Goal: Task Accomplishment & Management: Use online tool/utility

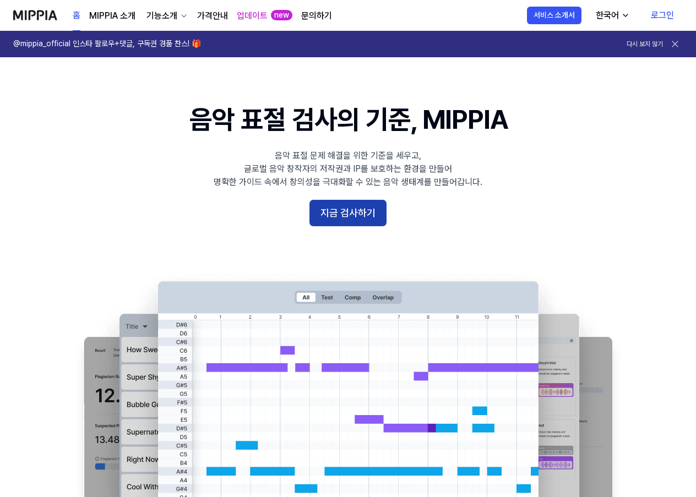
click at [346, 206] on button "지금 검사하기" at bounding box center [348, 213] width 77 height 26
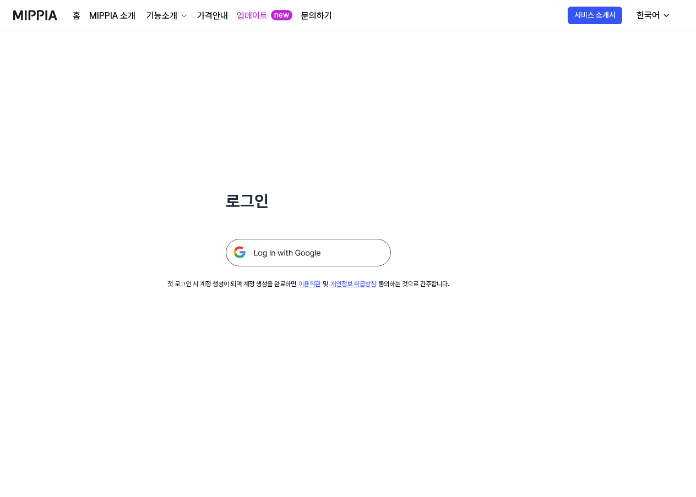
click at [327, 258] on img at bounding box center [308, 253] width 165 height 28
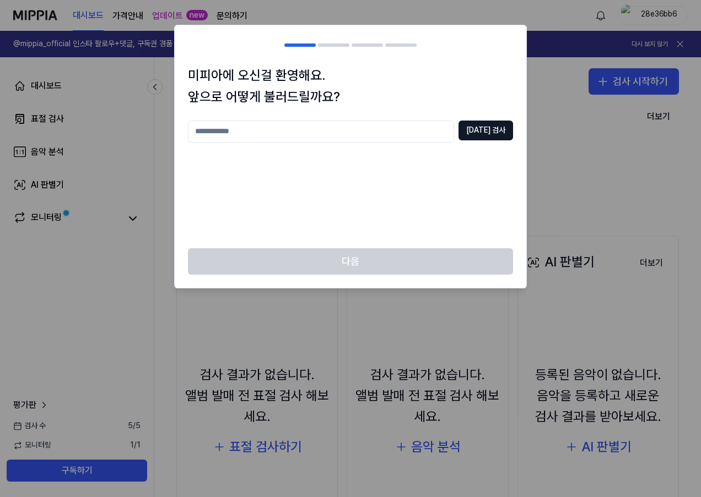
click at [392, 117] on div "미피아에 오신걸 환영해요. 앞으로 어떻게 불러드릴까요? [DATE] 검사" at bounding box center [350, 156] width 351 height 183
click at [392, 124] on input "text" at bounding box center [321, 132] width 266 height 22
type input "******"
click at [477, 127] on button "중복 검사" at bounding box center [485, 131] width 55 height 20
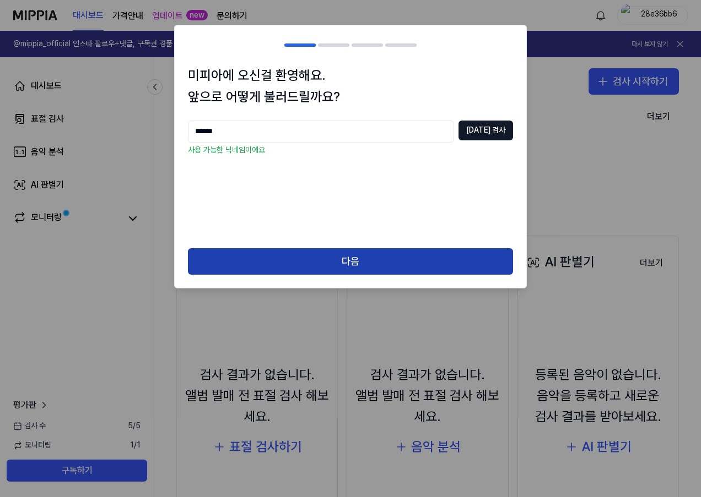
click at [345, 254] on button "다음" at bounding box center [350, 261] width 325 height 26
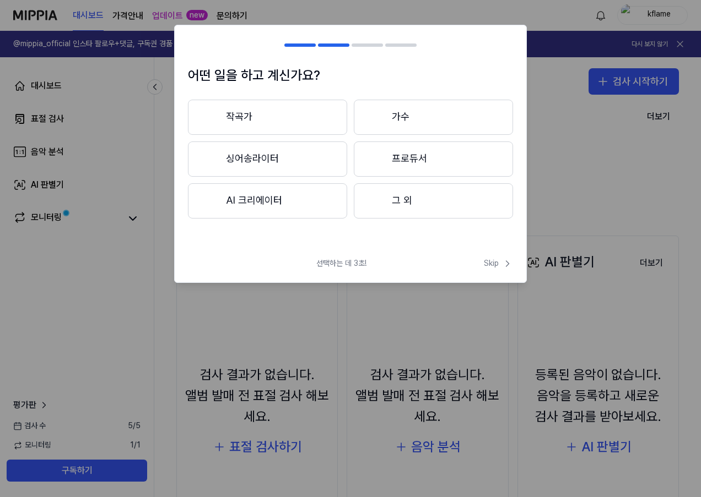
click at [311, 124] on button "작곡가" at bounding box center [267, 117] width 159 height 35
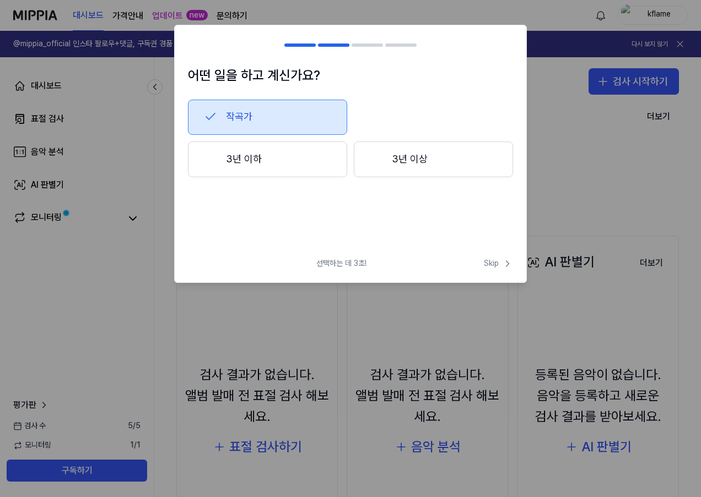
click at [376, 164] on div at bounding box center [376, 159] width 13 height 13
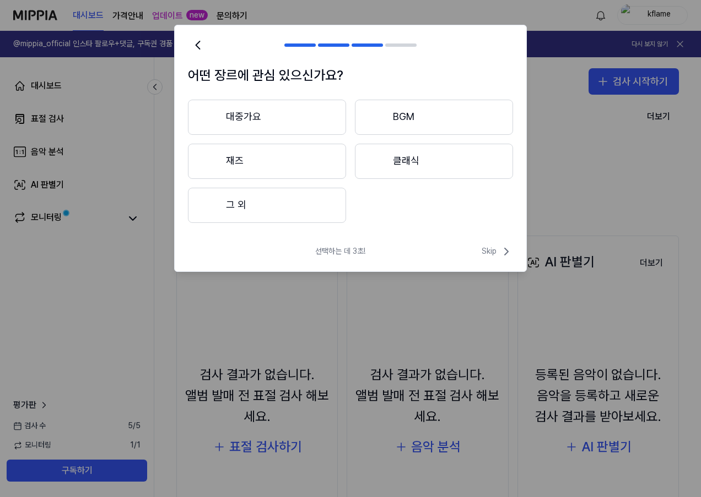
click at [294, 112] on button "대중가요" at bounding box center [267, 117] width 158 height 35
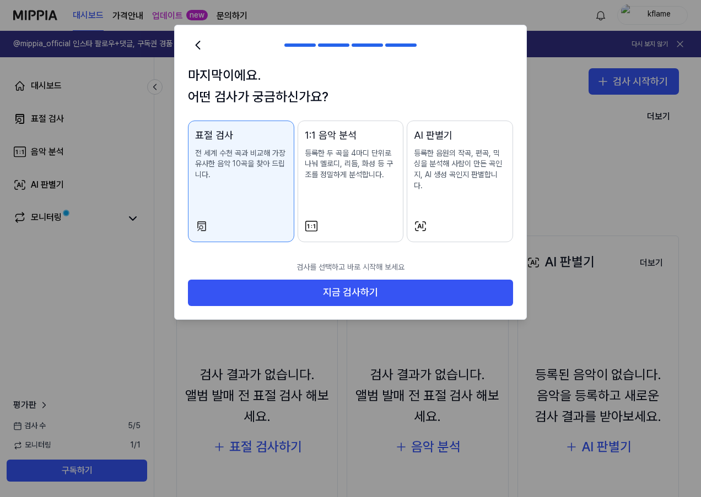
click at [436, 202] on div "AI 판별기 등록한 음원의 작곡, 편곡, 믹싱을 분석해 사람이 만든 곡인지, AI 생성 곡인지 판별합니다." at bounding box center [460, 170] width 92 height 85
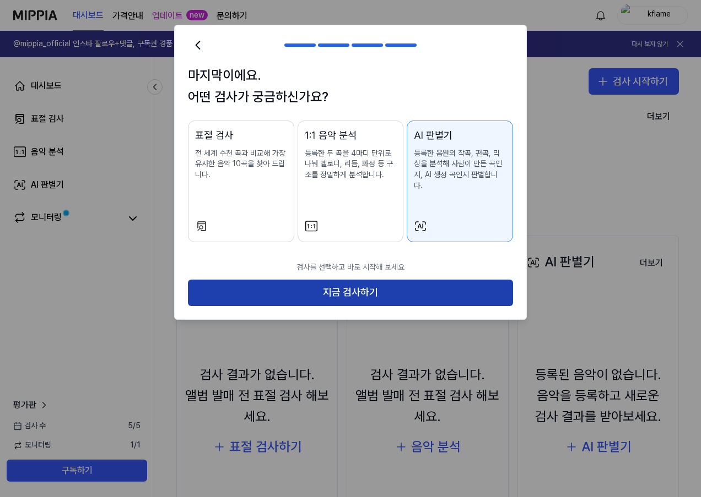
click at [410, 280] on button "지금 검사하기" at bounding box center [350, 293] width 325 height 26
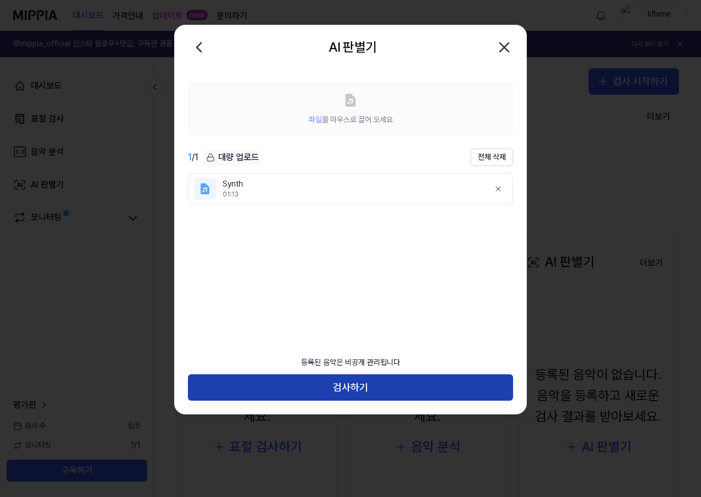
click at [359, 378] on button "검사하기" at bounding box center [350, 388] width 325 height 26
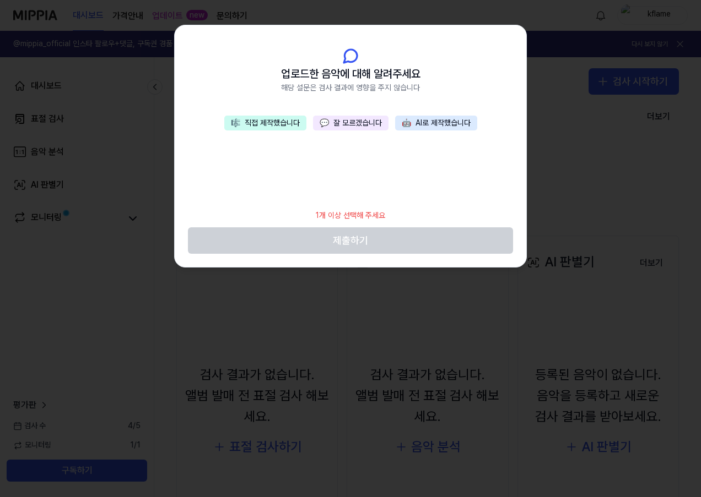
click at [365, 120] on button "💬 잘 모르겠습니다" at bounding box center [350, 123] width 75 height 15
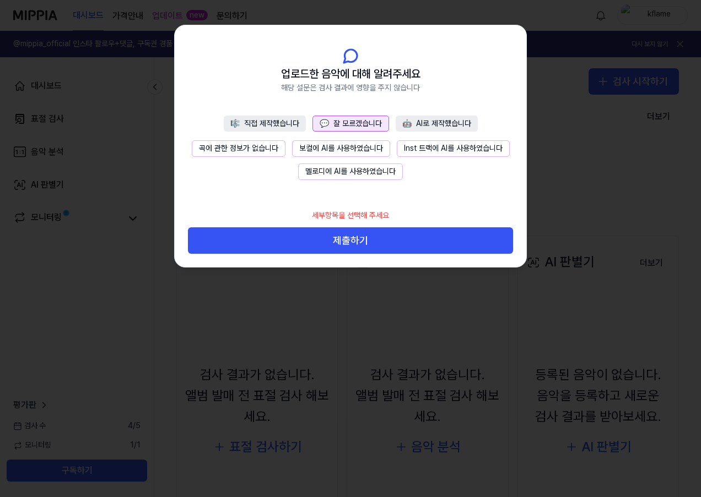
click at [263, 148] on button "곡에 관한 정보가 없습니다" at bounding box center [239, 148] width 94 height 17
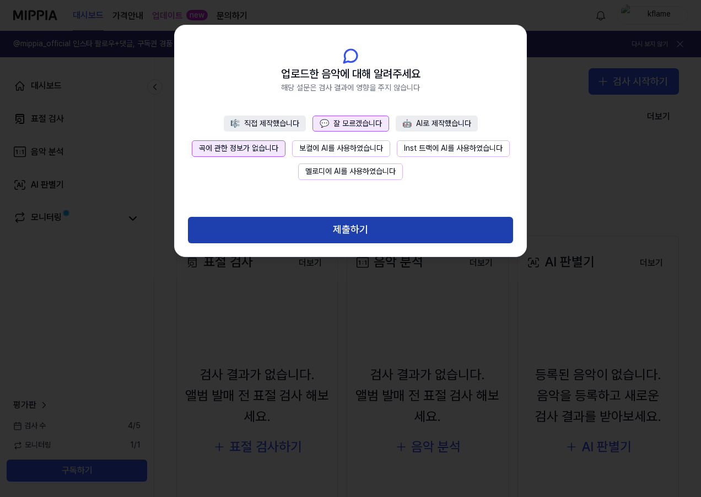
click at [341, 222] on button "제출하기" at bounding box center [350, 230] width 325 height 26
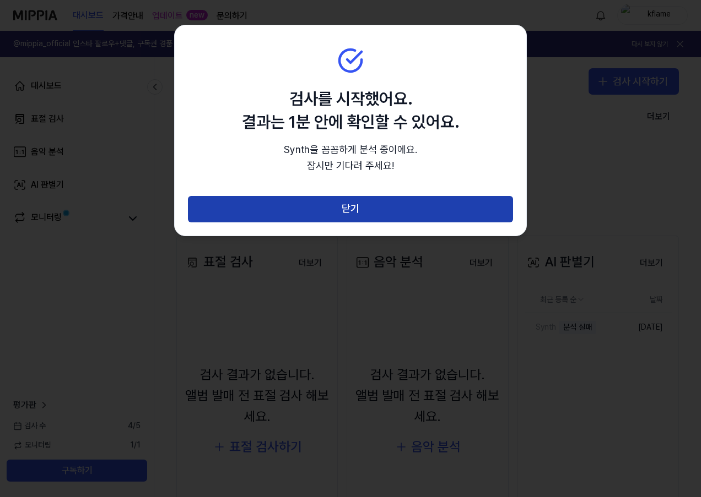
click at [370, 212] on button "닫기" at bounding box center [350, 209] width 325 height 26
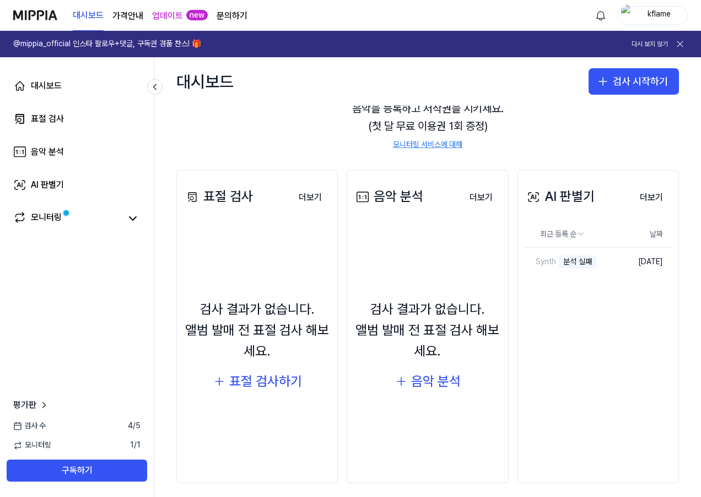
scroll to position [66, 0]
click at [546, 260] on div "분석 실패" at bounding box center [561, 262] width 37 height 13
click at [524, 258] on div "Synth" at bounding box center [532, 262] width 16 height 11
click at [608, 237] on th "날짜" at bounding box center [640, 234] width 64 height 26
click at [628, 265] on td "2025.09.29." at bounding box center [640, 262] width 64 height 29
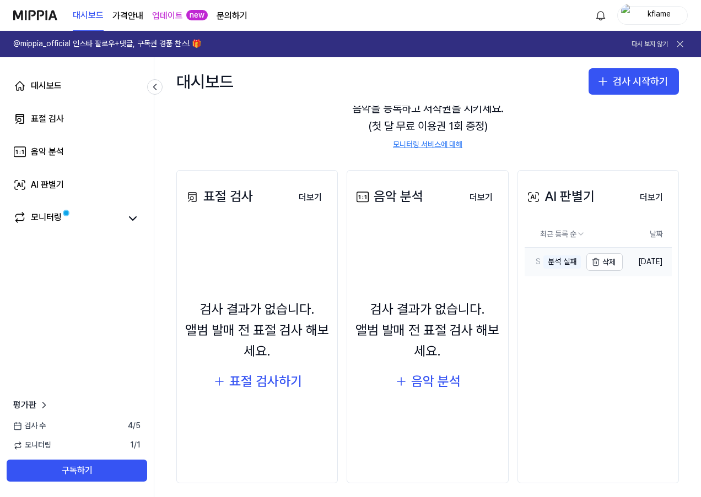
click at [560, 263] on div "분석 실패" at bounding box center [561, 262] width 37 height 13
click at [524, 261] on div "Synth" at bounding box center [532, 262] width 16 height 11
click at [539, 241] on html "대시보드 가격안내 업데이트 new 문의하기 kflame @mippia_official 인스타 팔로우+댓글, 구독권 경품 찬스! 🎁 다시 보지 …" at bounding box center [350, 248] width 701 height 497
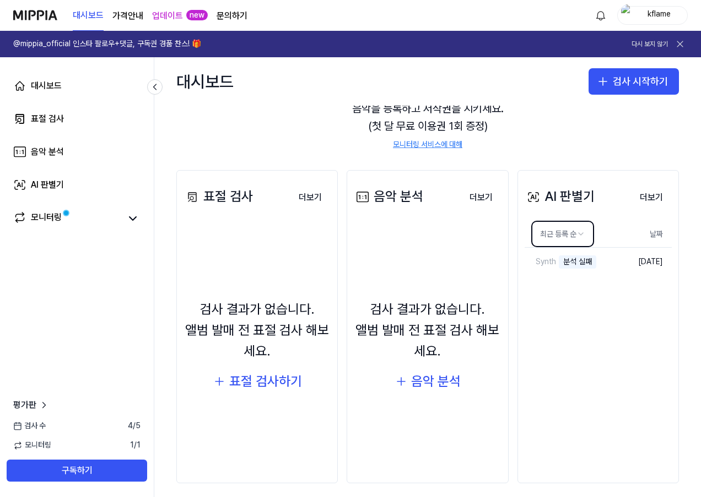
click at [518, 333] on html "대시보드 가격안내 업데이트 new 문의하기 kflame @mippia_official 인스타 팔로우+댓글, 구독권 경품 찬스! 🎁 다시 보지 …" at bounding box center [350, 248] width 701 height 497
click at [543, 256] on div "분석 실패" at bounding box center [561, 262] width 37 height 13
click at [543, 259] on div "분석 실패" at bounding box center [561, 262] width 37 height 13
click at [527, 252] on link "Synth 분석 실패" at bounding box center [552, 262] width 56 height 29
click at [657, 194] on button "더보기" at bounding box center [651, 198] width 41 height 22
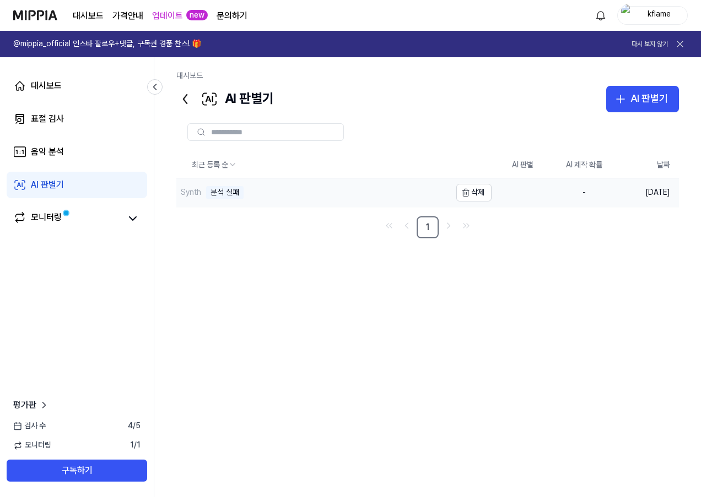
click at [214, 193] on div "분석 실패" at bounding box center [224, 192] width 37 height 13
click at [639, 188] on td "2025.09.29." at bounding box center [647, 192] width 64 height 29
click at [185, 185] on div "Synth 분석 실패" at bounding box center [313, 192] width 274 height 29
click at [183, 193] on div "Synth" at bounding box center [191, 192] width 20 height 11
click at [137, 216] on icon at bounding box center [132, 218] width 13 height 13
